Goal: Task Accomplishment & Management: Use online tool/utility

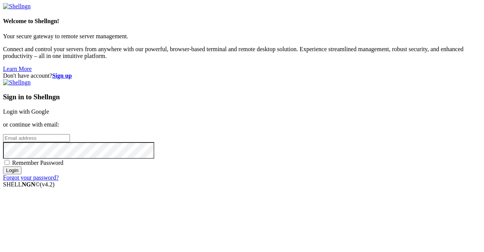
click at [70, 134] on input "email" at bounding box center [36, 138] width 67 height 8
click at [49, 108] on link "Login with Google" at bounding box center [26, 111] width 46 height 6
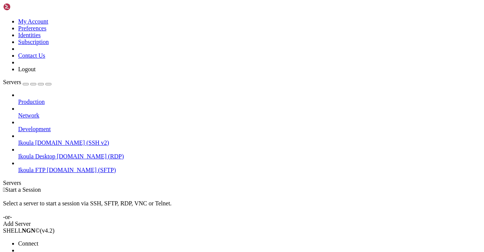
click at [38, 240] on span "Connect" at bounding box center [28, 243] width 20 height 6
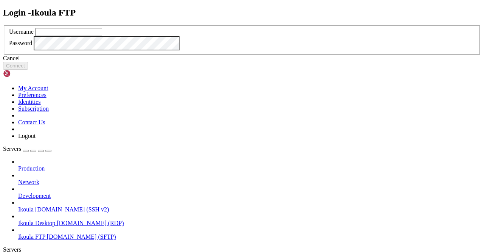
click at [102, 36] on input "text" at bounding box center [68, 32] width 67 height 8
type input "plb"
click at [28, 70] on button "Connect" at bounding box center [15, 66] width 25 height 8
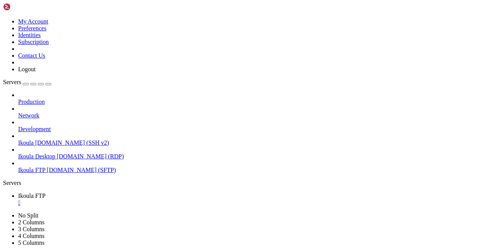
type input "/home/plb"
click at [34, 139] on span "Ikoula" at bounding box center [26, 142] width 16 height 6
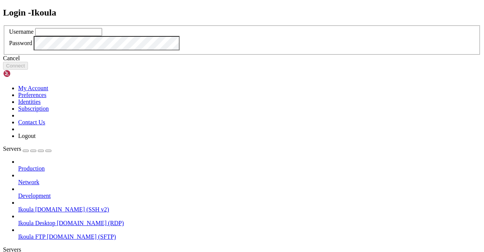
click at [102, 36] on input "text" at bounding box center [68, 32] width 67 height 8
type input "plb"
click at [28, 70] on button "Connect" at bounding box center [15, 66] width 25 height 8
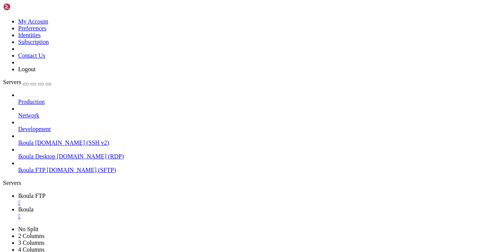
click at [45, 192] on span "Ikoula FTP" at bounding box center [31, 195] width 27 height 6
click at [24, 250] on span " advisor" at bounding box center [14, 253] width 20 height 6
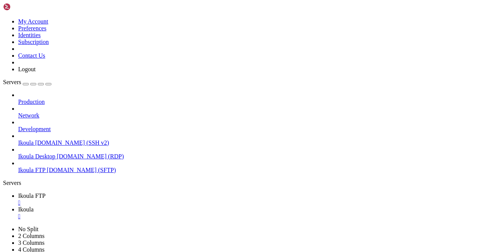
type input "/home/plb/advisor/src"
drag, startPoint x: 166, startPoint y: 189, endPoint x: 154, endPoint y: 186, distance: 12.8
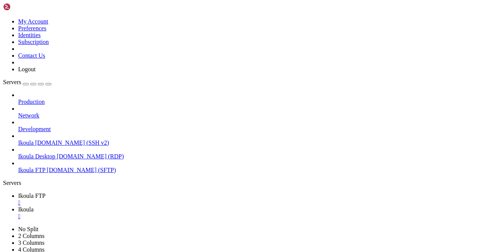
click at [34, 206] on span "Ikoula" at bounding box center [26, 209] width 16 height 6
